Goal: Find specific page/section: Find specific page/section

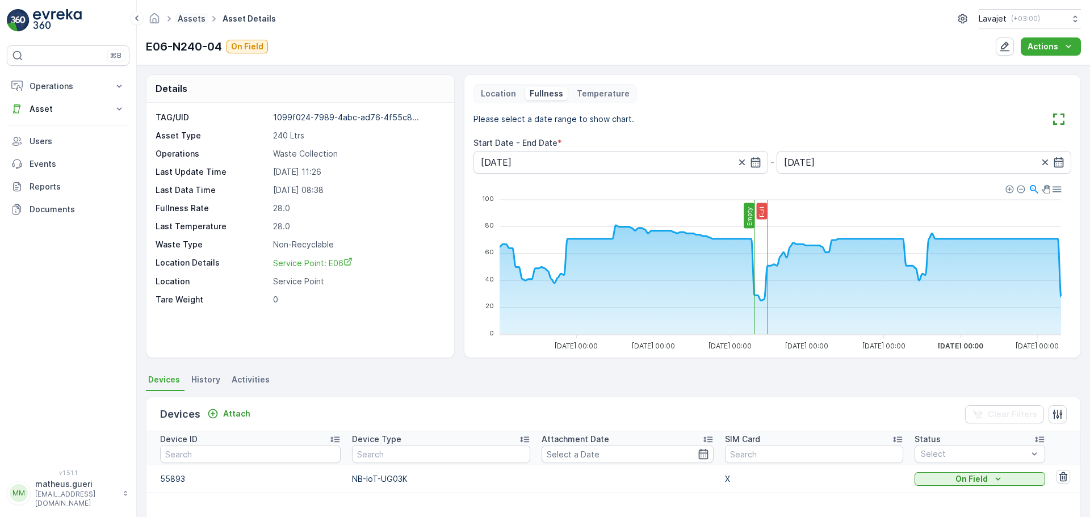
click at [187, 20] on link "Assets" at bounding box center [192, 19] width 28 height 10
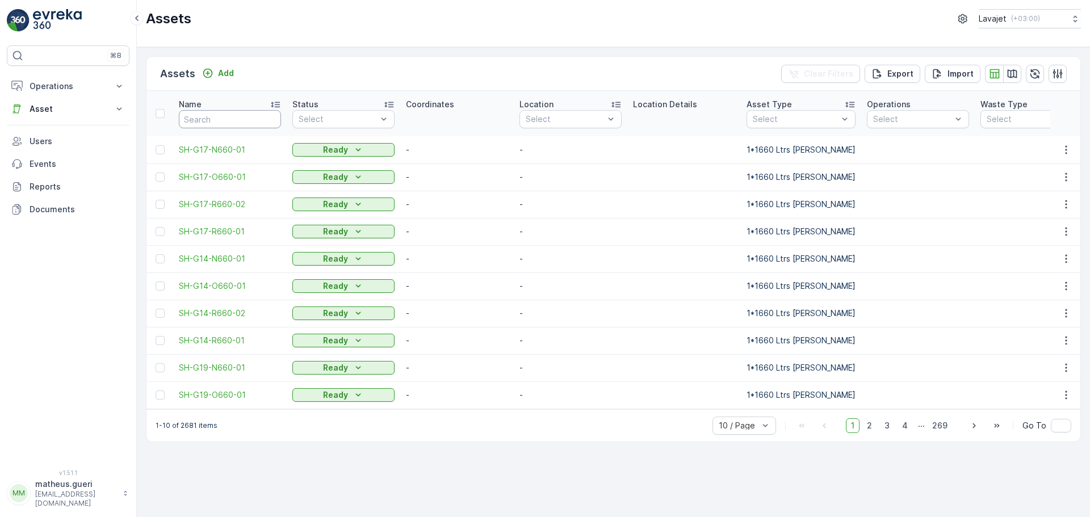
click at [221, 125] on input "text" at bounding box center [230, 119] width 102 height 18
paste input "E06-R240-02"
type input "E06-R240-02"
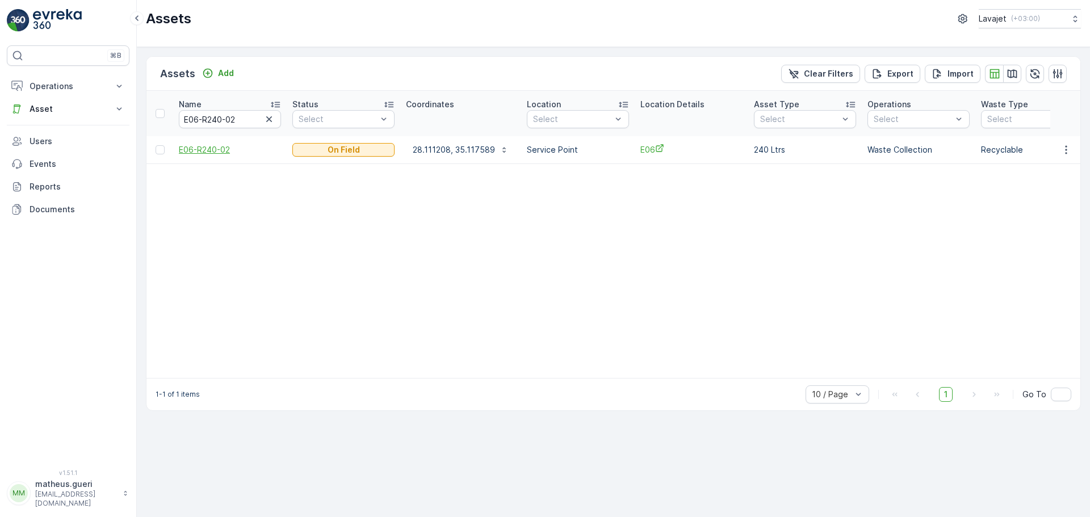
click at [216, 149] on span "E06-R240-02" at bounding box center [230, 149] width 102 height 11
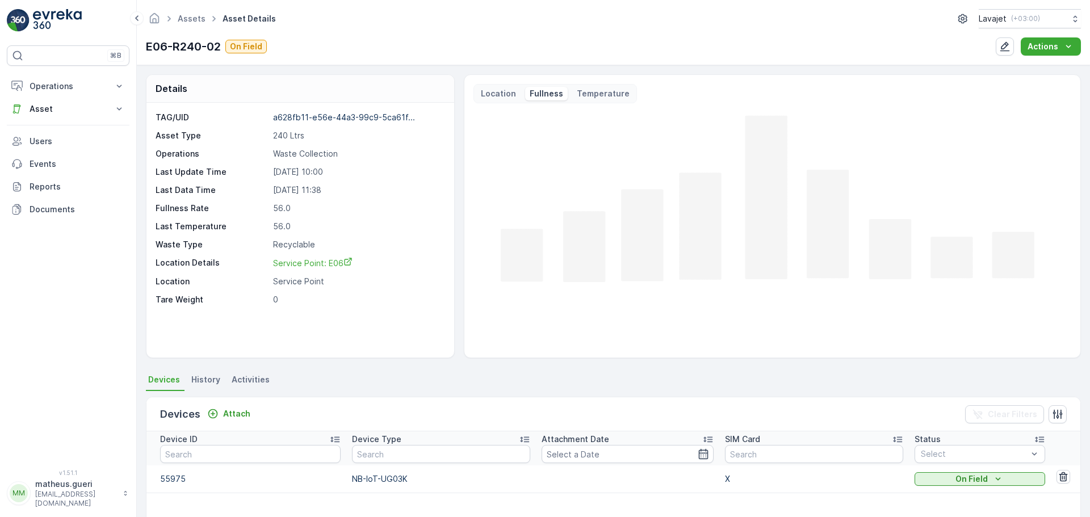
click at [541, 91] on p "Fullness" at bounding box center [546, 93] width 33 height 11
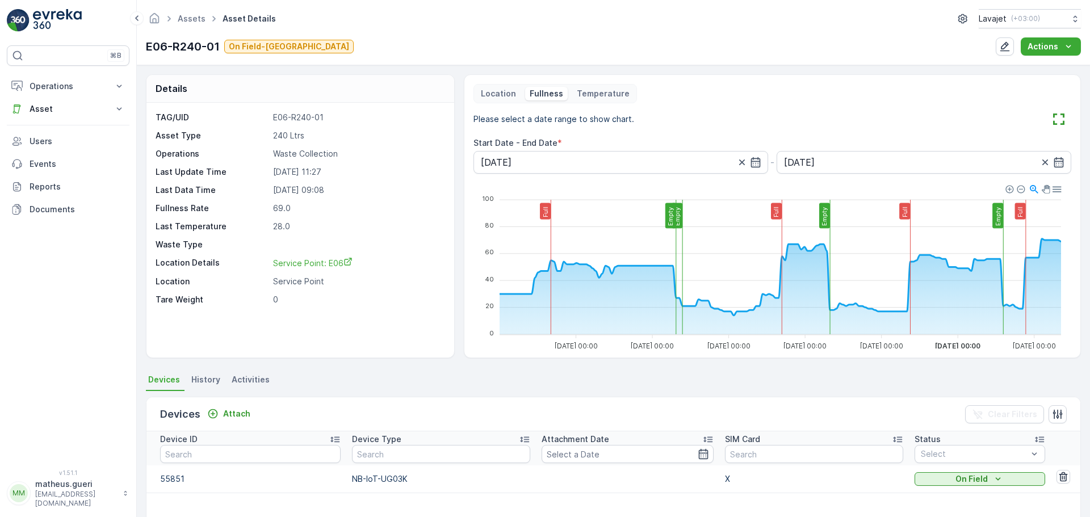
click at [100, 236] on div "⌘B Operations Insights Planning Routes & Tasks Cockpit Settings Asset Assets Ac…" at bounding box center [68, 250] width 123 height 410
